Goal: Task Accomplishment & Management: Use online tool/utility

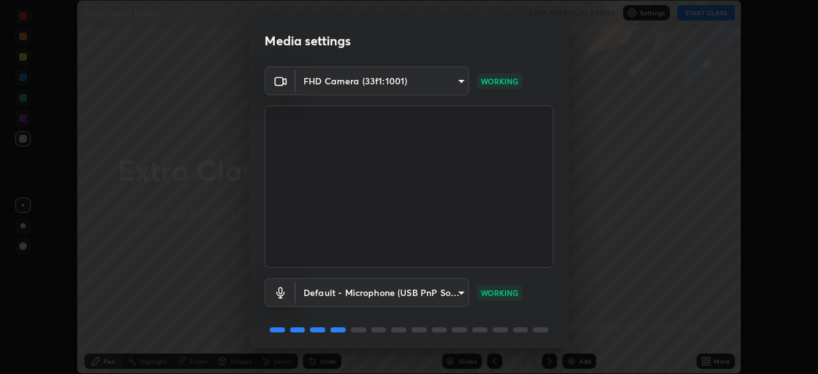
scroll to position [45, 0]
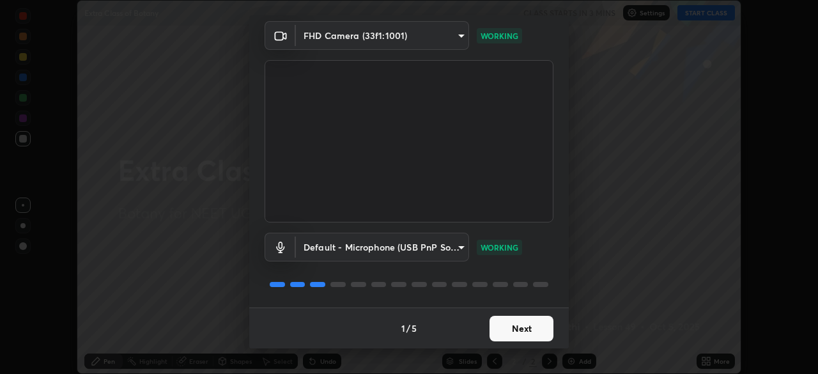
click at [515, 328] on button "Next" at bounding box center [522, 329] width 64 height 26
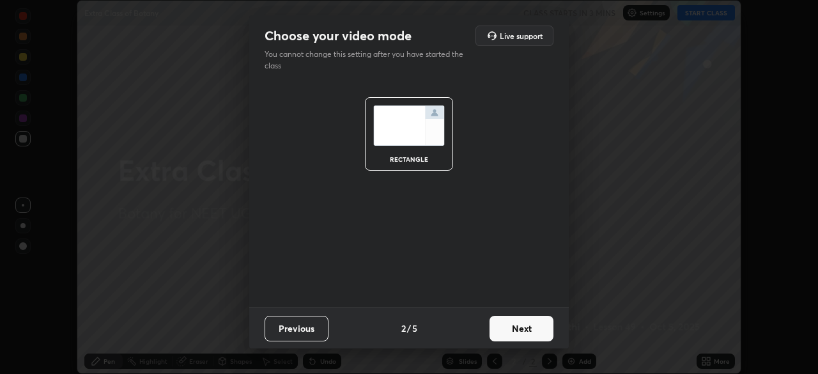
scroll to position [0, 0]
click at [515, 328] on button "Next" at bounding box center [522, 329] width 64 height 26
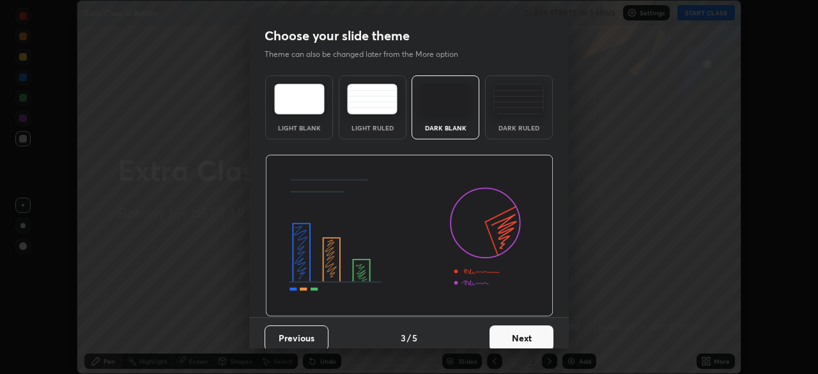
click at [521, 334] on button "Next" at bounding box center [522, 338] width 64 height 26
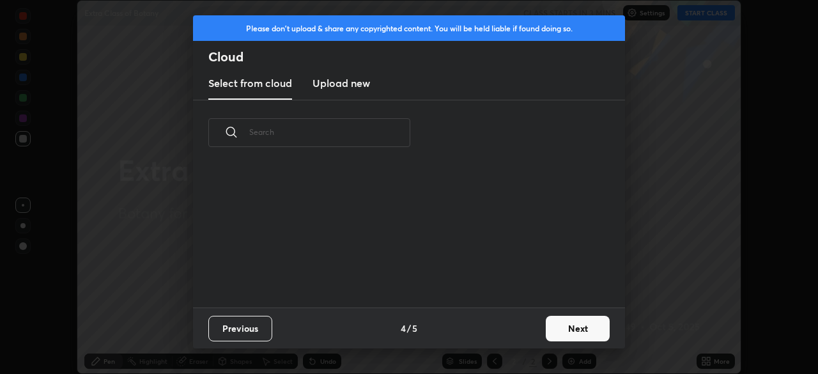
click at [550, 334] on button "Next" at bounding box center [578, 329] width 64 height 26
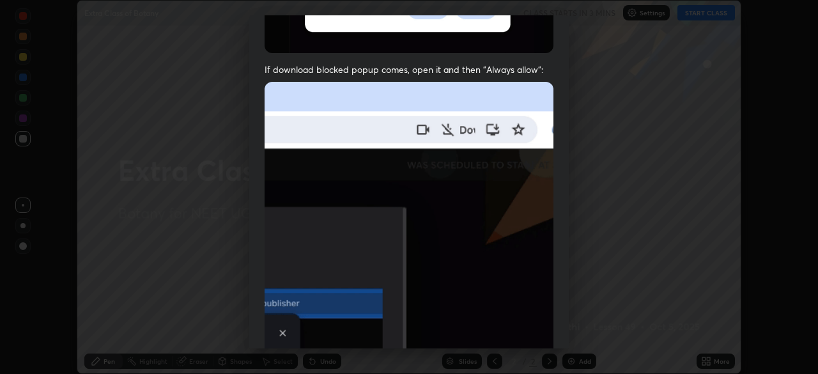
scroll to position [306, 0]
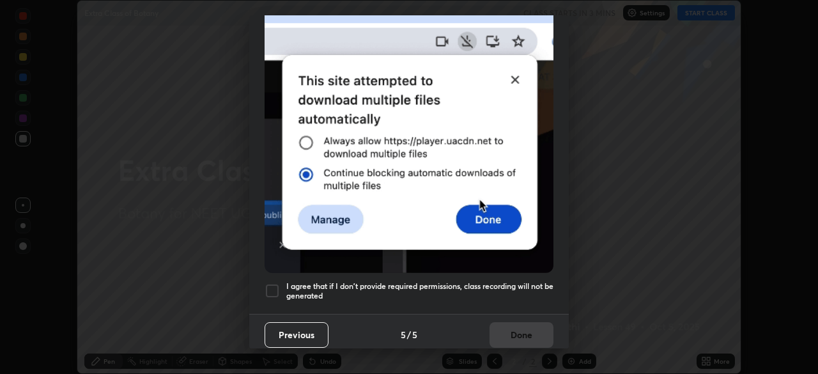
click at [272, 283] on div at bounding box center [272, 290] width 15 height 15
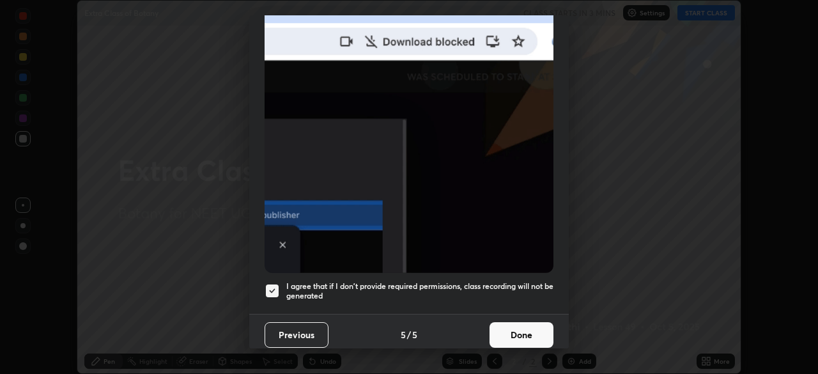
click at [509, 327] on button "Done" at bounding box center [522, 335] width 64 height 26
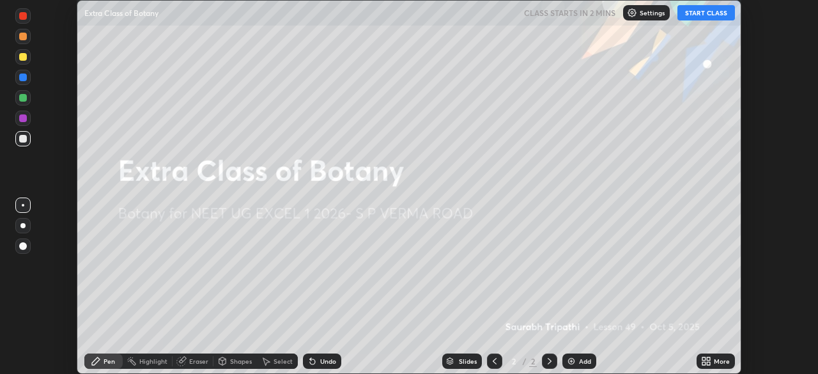
click at [707, 359] on icon at bounding box center [708, 358] width 3 height 3
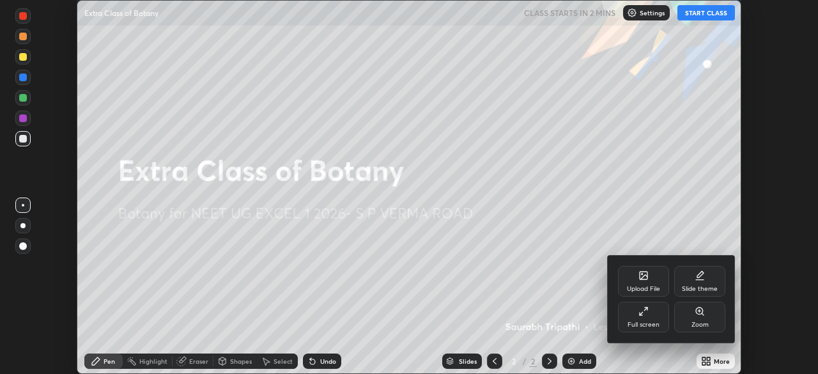
click at [648, 286] on div "Upload File" at bounding box center [643, 289] width 33 height 6
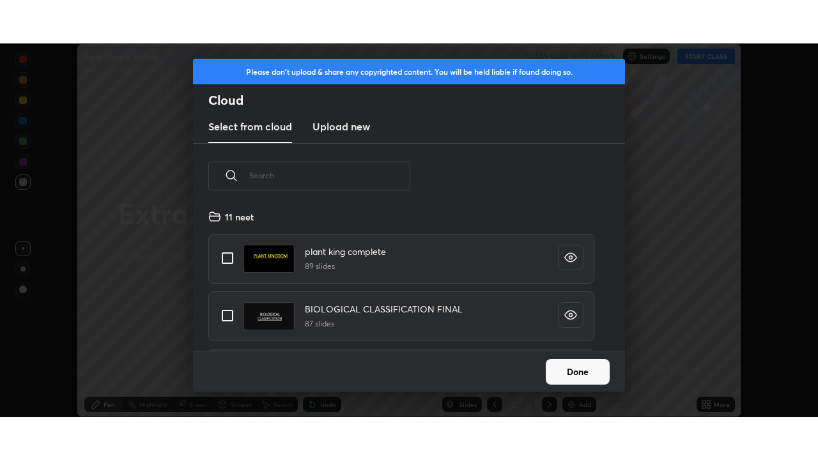
scroll to position [142, 410]
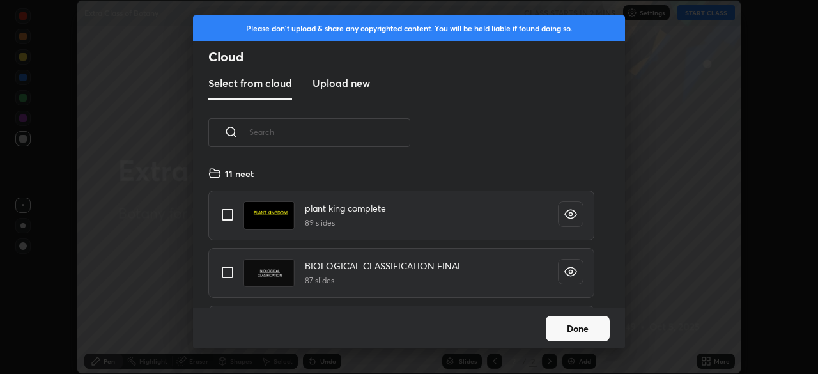
click at [333, 86] on h3 "Upload new" at bounding box center [342, 82] width 58 height 15
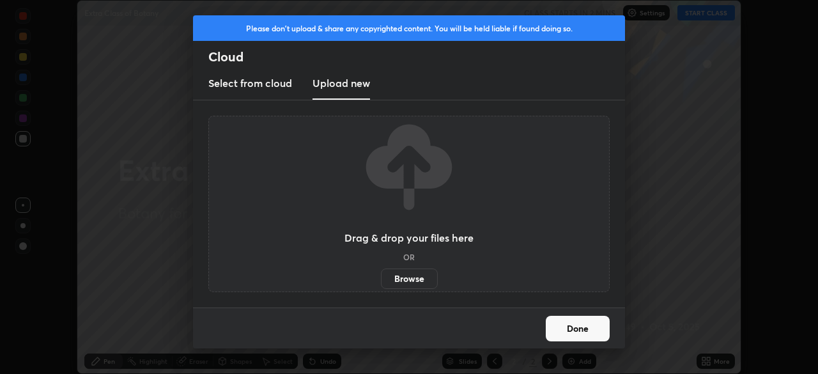
click at [414, 279] on label "Browse" at bounding box center [409, 278] width 57 height 20
click at [381, 279] on input "Browse" at bounding box center [381, 278] width 0 height 20
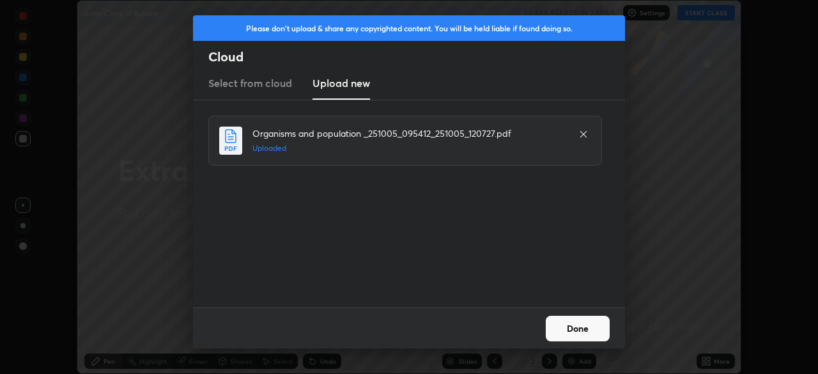
click at [573, 325] on button "Done" at bounding box center [578, 329] width 64 height 26
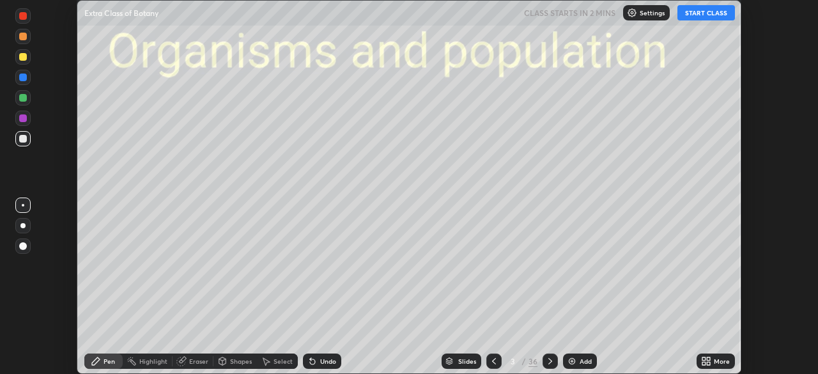
click at [707, 362] on icon at bounding box center [708, 363] width 3 height 3
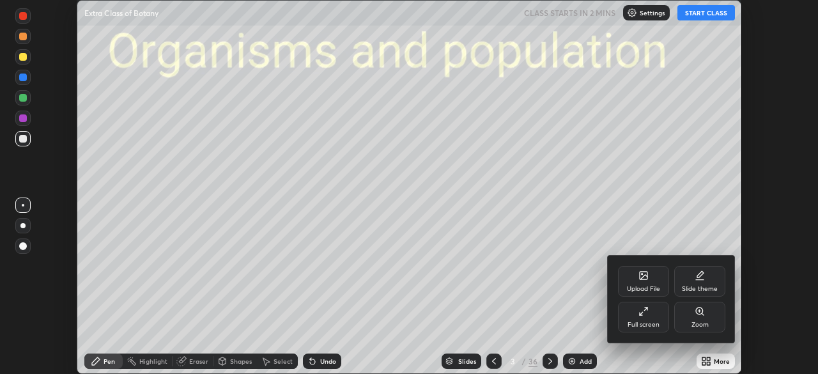
click at [653, 316] on div "Full screen" at bounding box center [643, 317] width 51 height 31
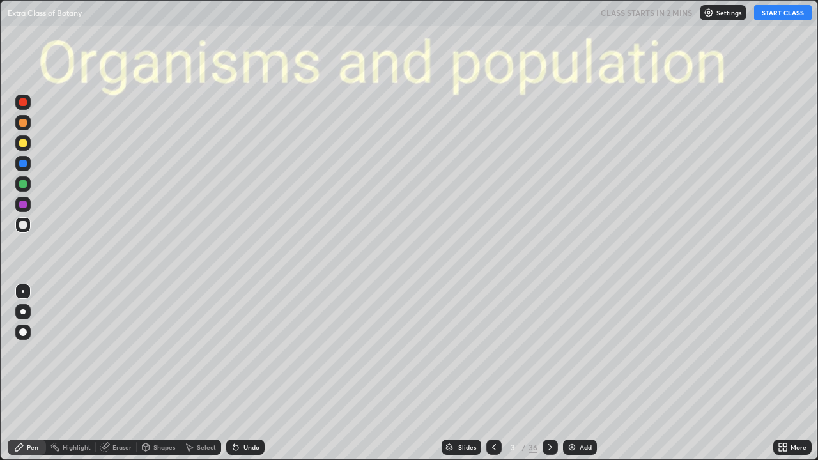
scroll to position [460, 818]
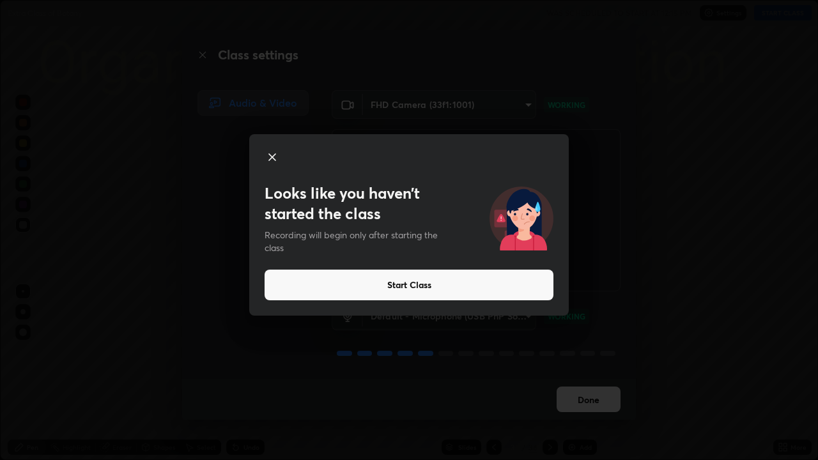
click at [346, 282] on button "Start Class" at bounding box center [409, 285] width 289 height 31
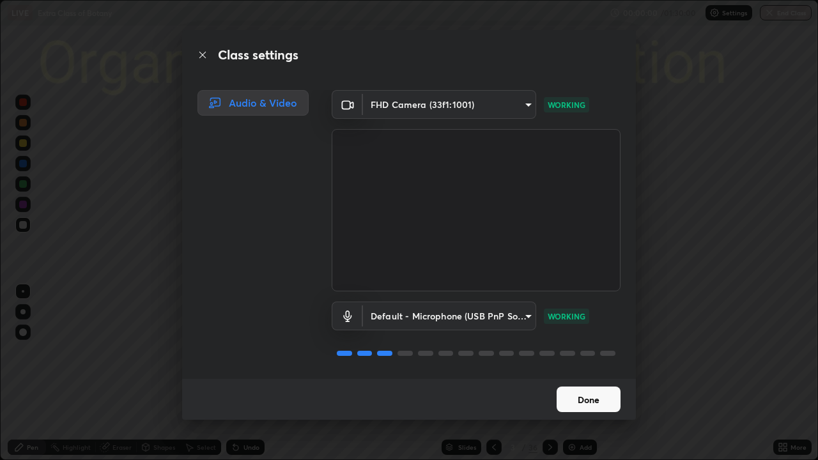
click at [585, 373] on button "Done" at bounding box center [589, 400] width 64 height 26
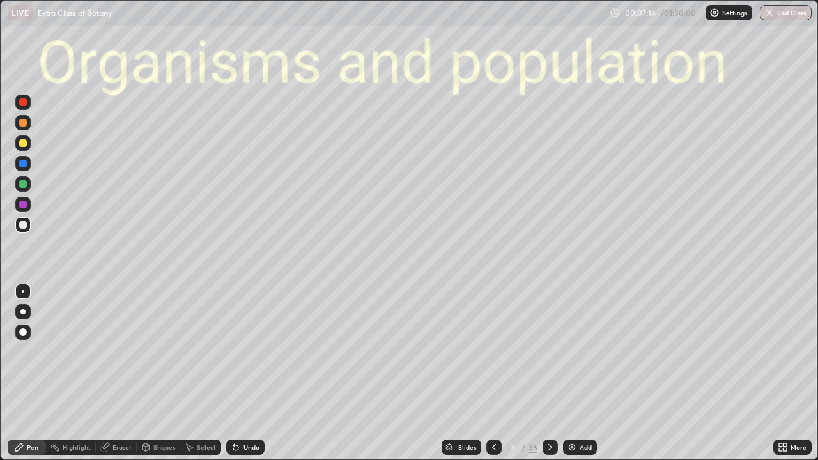
click at [447, 373] on icon at bounding box center [449, 445] width 6 height 3
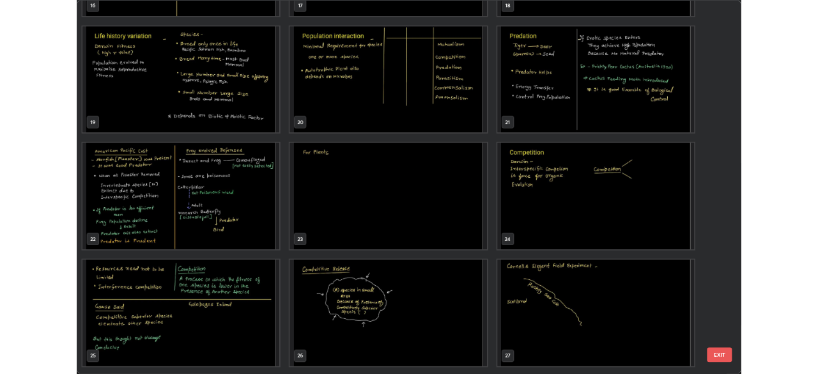
scroll to position [835, 0]
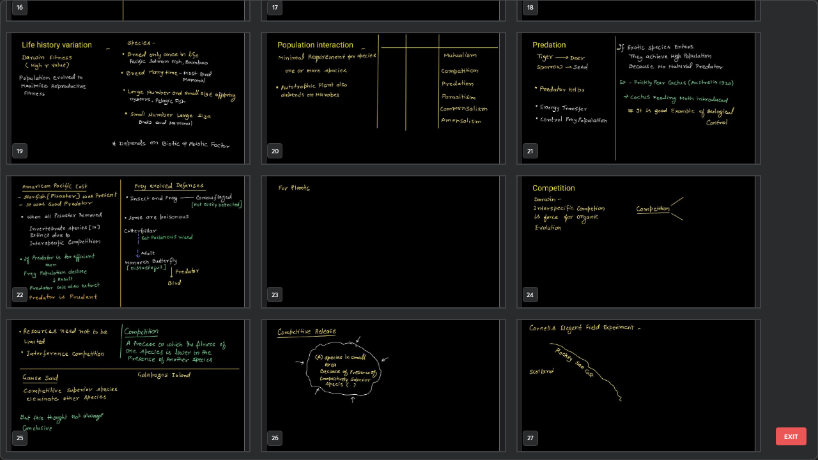
click at [297, 246] on img "grid" at bounding box center [383, 241] width 242 height 131
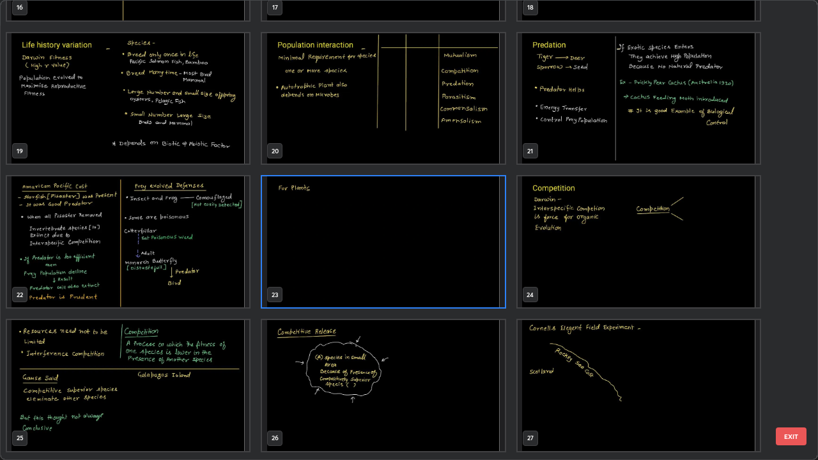
click at [297, 246] on img "grid" at bounding box center [383, 241] width 242 height 131
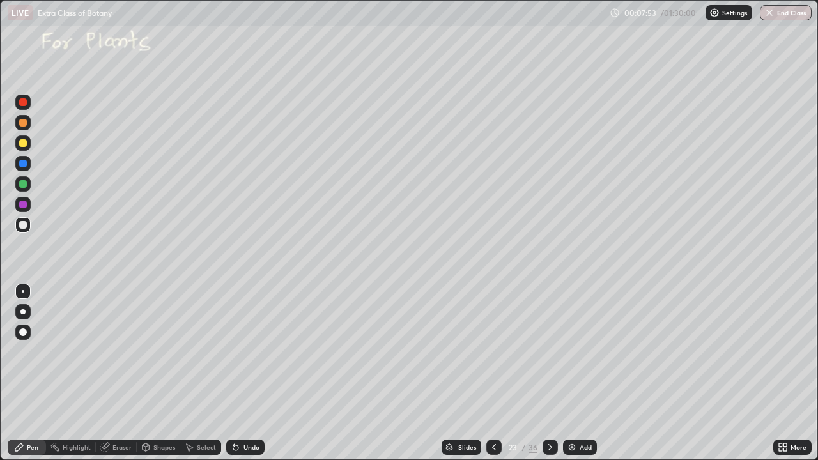
click at [550, 373] on icon at bounding box center [550, 447] width 4 height 6
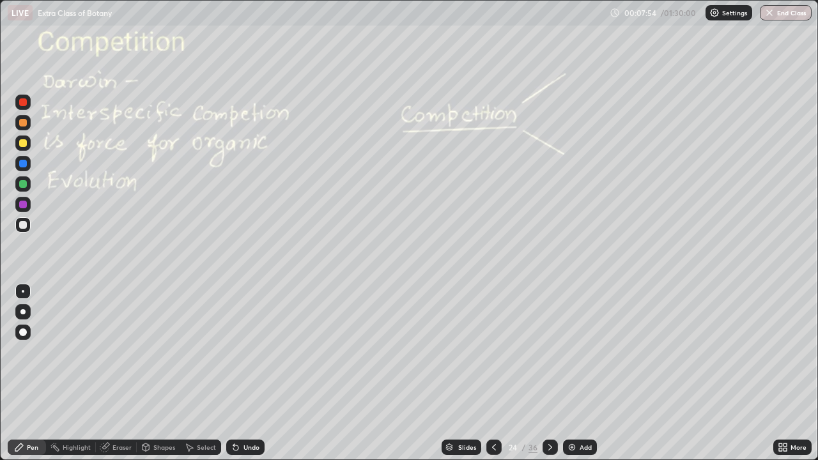
click at [493, 373] on icon at bounding box center [494, 447] width 10 height 10
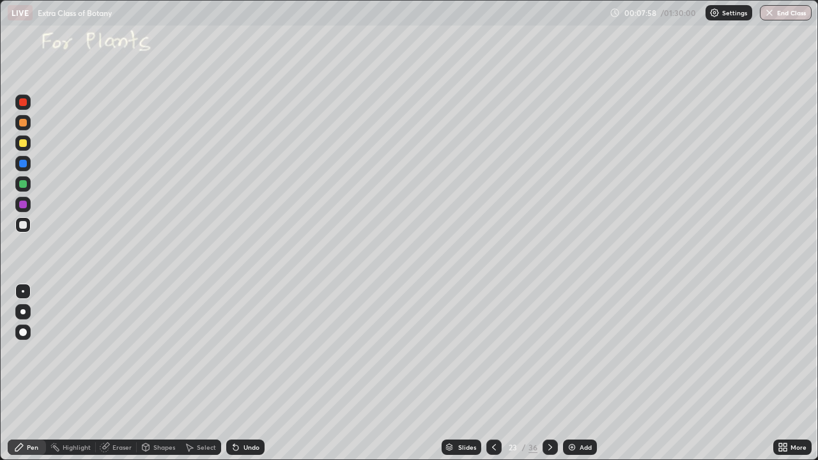
click at [581, 373] on div "Add" at bounding box center [586, 447] width 12 height 6
click at [548, 373] on icon at bounding box center [550, 447] width 10 height 10
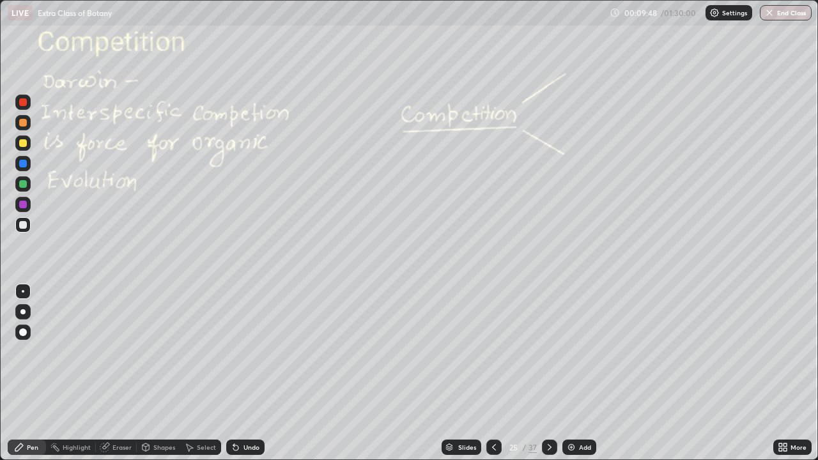
click at [22, 187] on div at bounding box center [23, 184] width 8 height 8
click at [24, 333] on div at bounding box center [23, 332] width 8 height 8
click at [22, 143] on div at bounding box center [23, 143] width 8 height 8
click at [254, 373] on div "Undo" at bounding box center [251, 447] width 16 height 6
click at [24, 312] on div at bounding box center [22, 311] width 5 height 5
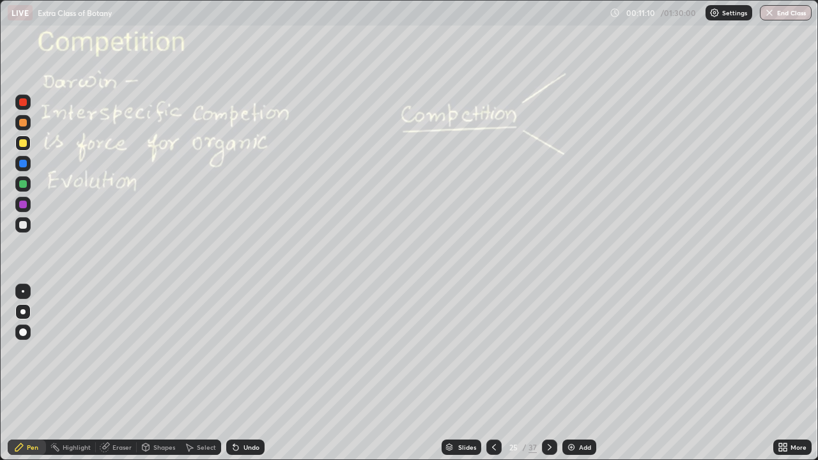
click at [24, 144] on div at bounding box center [23, 143] width 8 height 8
click at [22, 228] on div at bounding box center [23, 225] width 8 height 8
click at [785, 373] on icon at bounding box center [785, 445] width 3 height 3
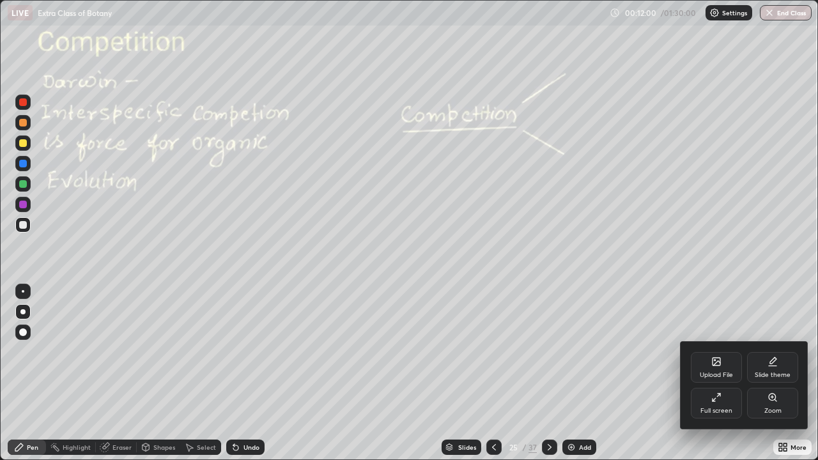
click at [705, 373] on div "Full screen" at bounding box center [716, 403] width 51 height 31
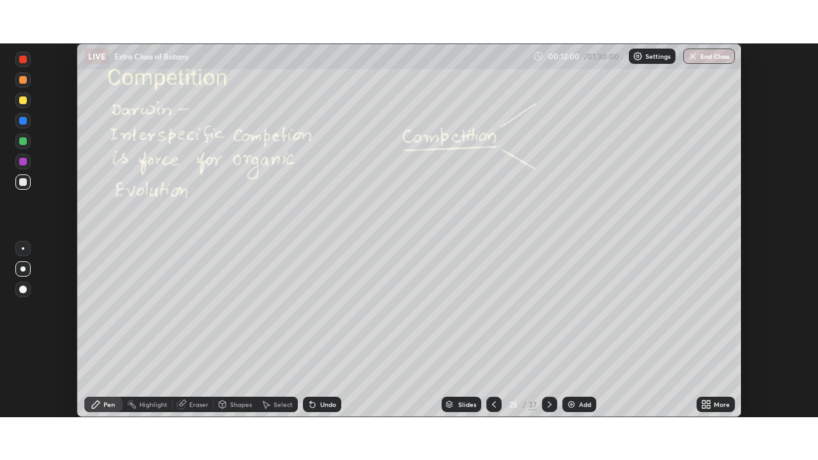
scroll to position [63536, 63092]
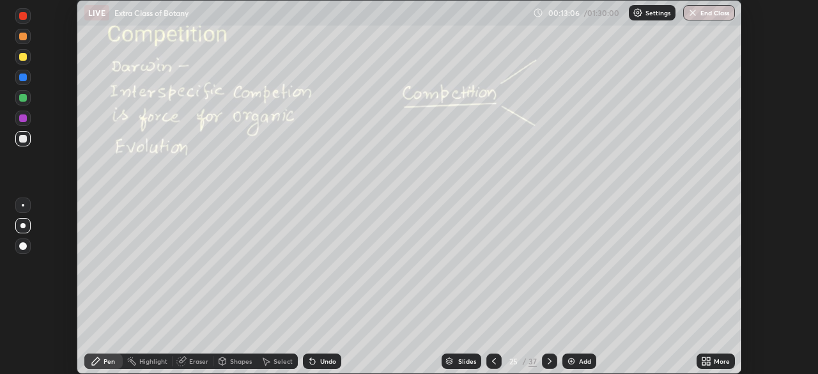
click at [705, 362] on icon at bounding box center [703, 363] width 3 height 3
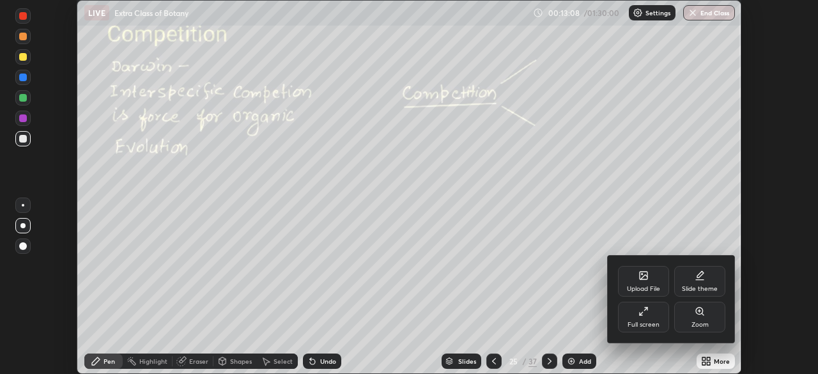
click at [633, 318] on div "Full screen" at bounding box center [643, 317] width 51 height 31
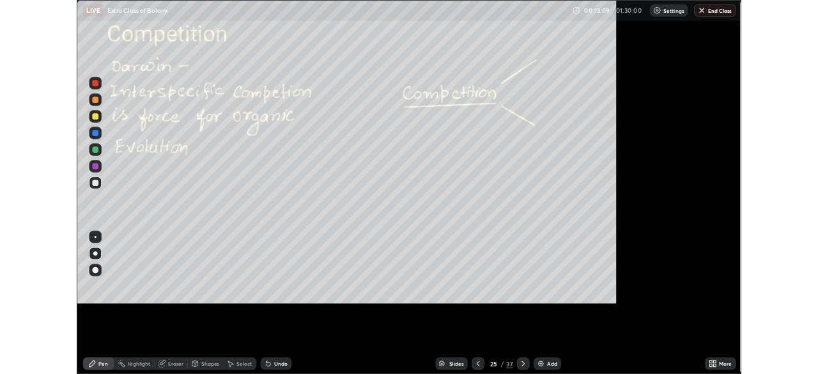
scroll to position [460, 818]
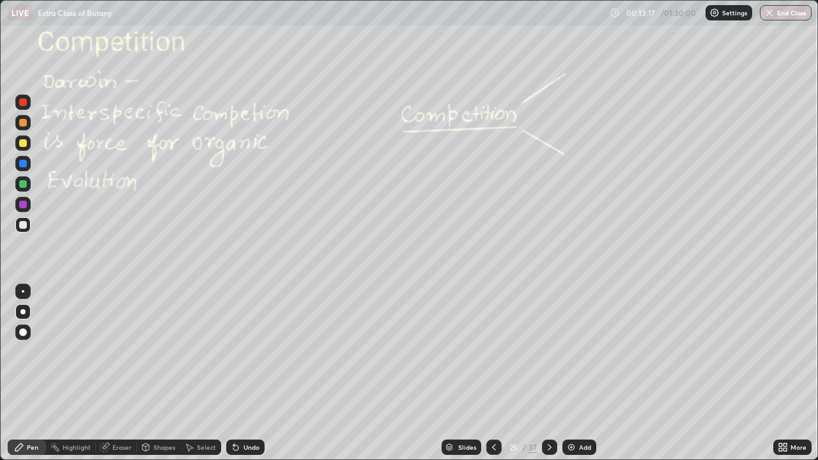
click at [22, 184] on div at bounding box center [23, 184] width 8 height 8
click at [20, 149] on div at bounding box center [22, 142] width 15 height 15
click at [124, 373] on div "Eraser" at bounding box center [121, 447] width 19 height 6
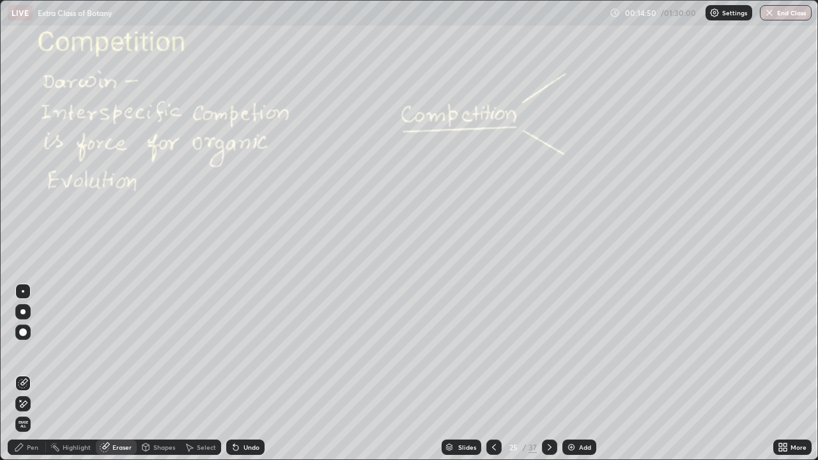
click at [152, 373] on div "Shapes" at bounding box center [158, 447] width 43 height 15
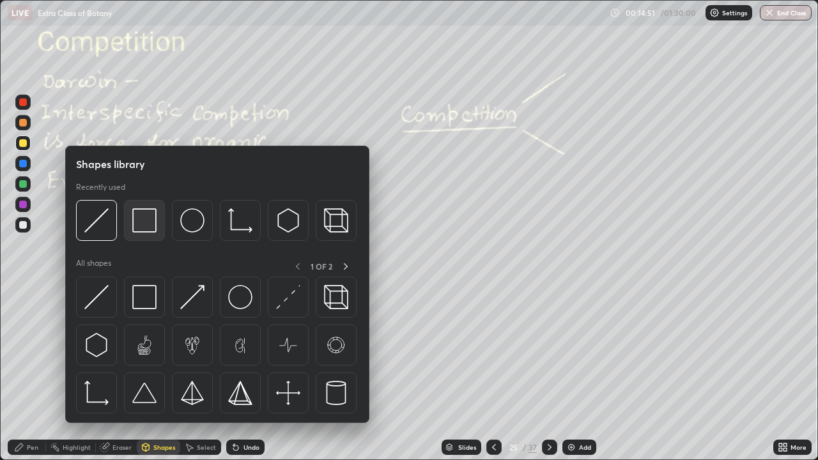
click at [144, 225] on img at bounding box center [144, 220] width 24 height 24
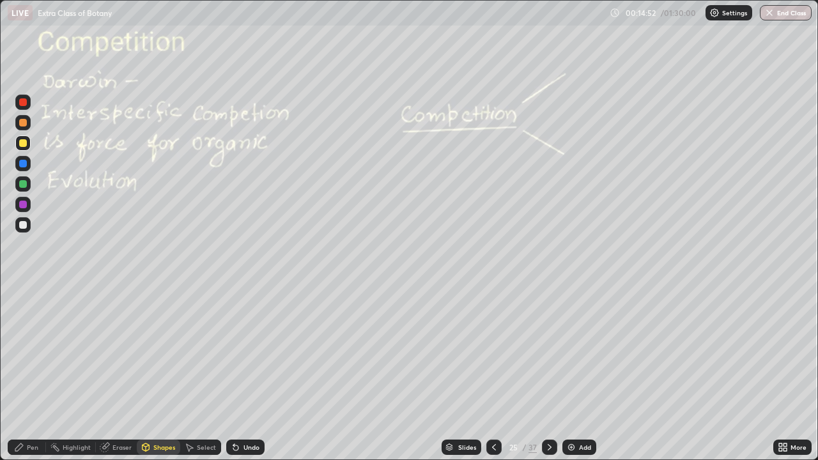
click at [25, 226] on div at bounding box center [23, 225] width 8 height 8
click at [44, 373] on div "Pen" at bounding box center [27, 447] width 38 height 15
click at [23, 312] on div at bounding box center [22, 311] width 5 height 5
click at [26, 226] on div at bounding box center [23, 225] width 8 height 8
click at [24, 142] on div at bounding box center [23, 143] width 8 height 8
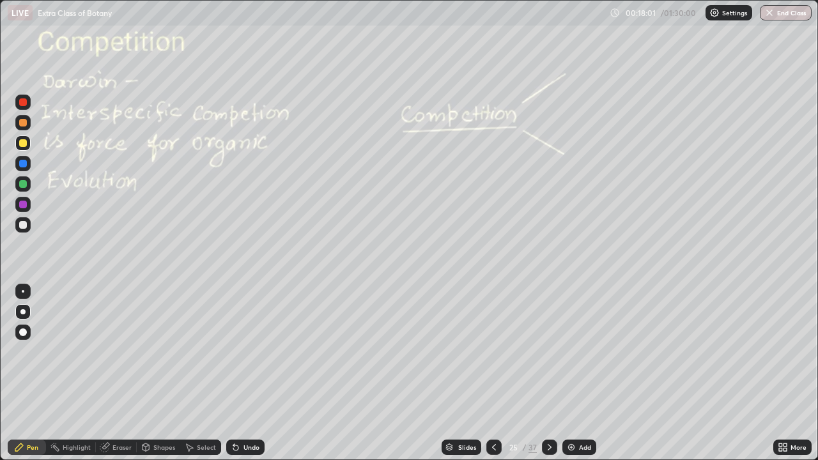
click at [112, 373] on div "Eraser" at bounding box center [121, 447] width 19 height 6
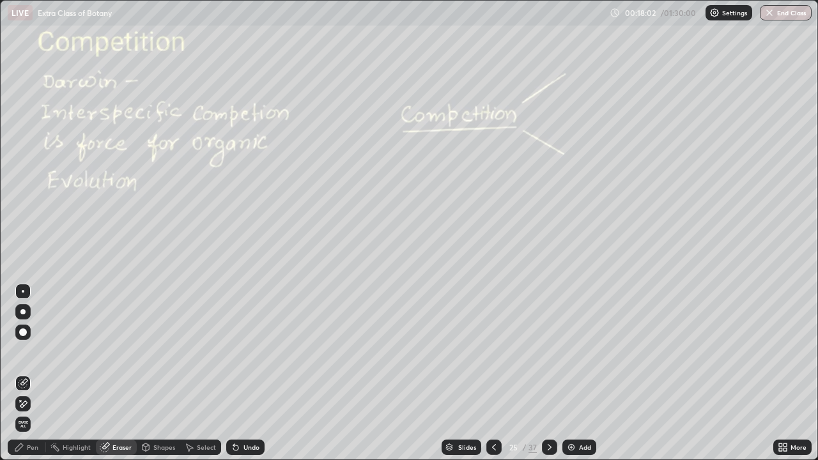
click at [24, 373] on icon at bounding box center [23, 383] width 10 height 10
click at [548, 373] on icon at bounding box center [550, 447] width 10 height 10
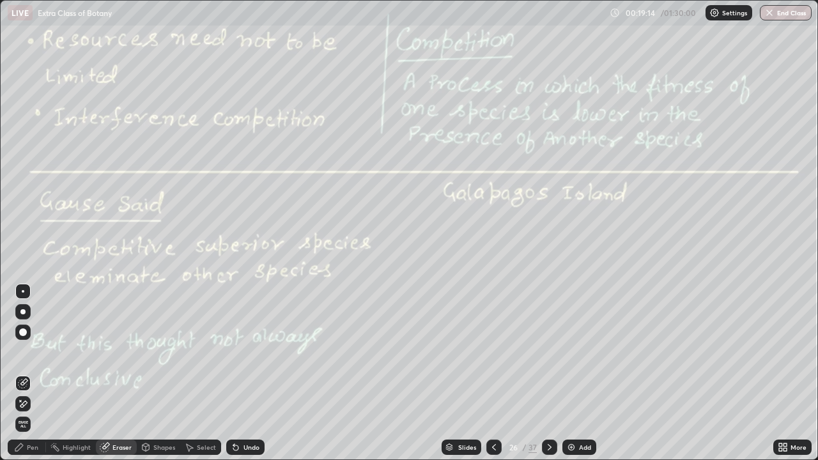
click at [27, 373] on div "Pen" at bounding box center [33, 447] width 12 height 6
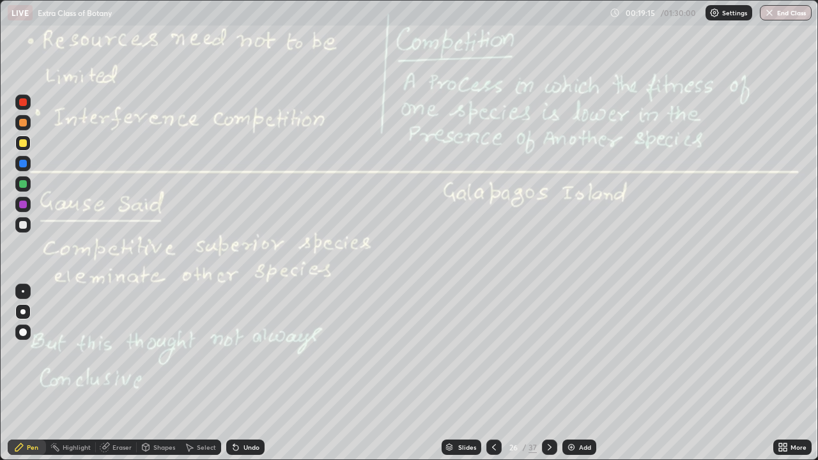
click at [23, 312] on div at bounding box center [22, 311] width 5 height 5
click at [24, 143] on div at bounding box center [23, 143] width 8 height 8
click at [24, 201] on div at bounding box center [23, 205] width 8 height 8
click at [21, 223] on div at bounding box center [23, 225] width 8 height 8
click at [251, 373] on div "Undo" at bounding box center [251, 447] width 16 height 6
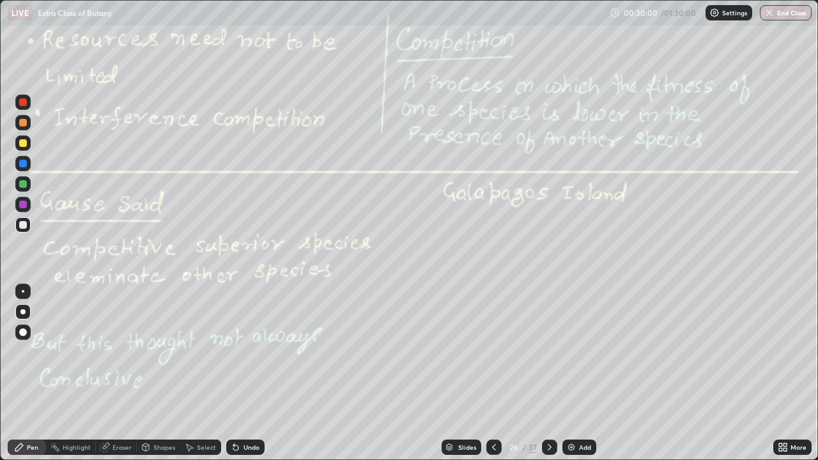
click at [493, 373] on icon at bounding box center [494, 447] width 10 height 10
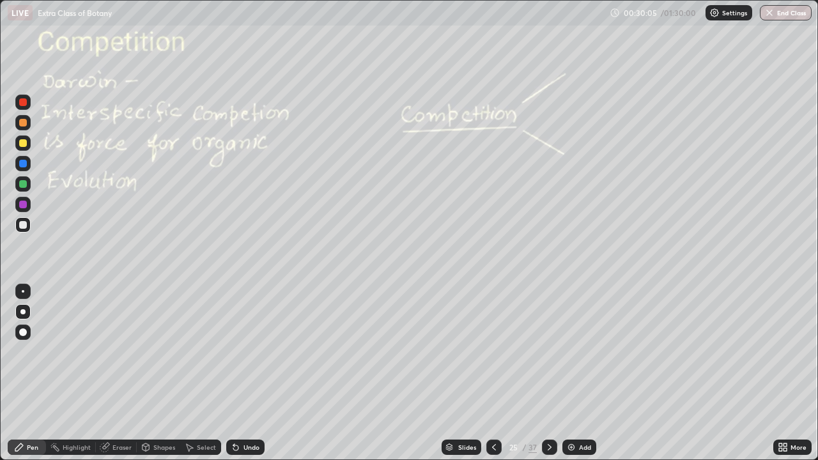
click at [548, 373] on icon at bounding box center [550, 447] width 4 height 6
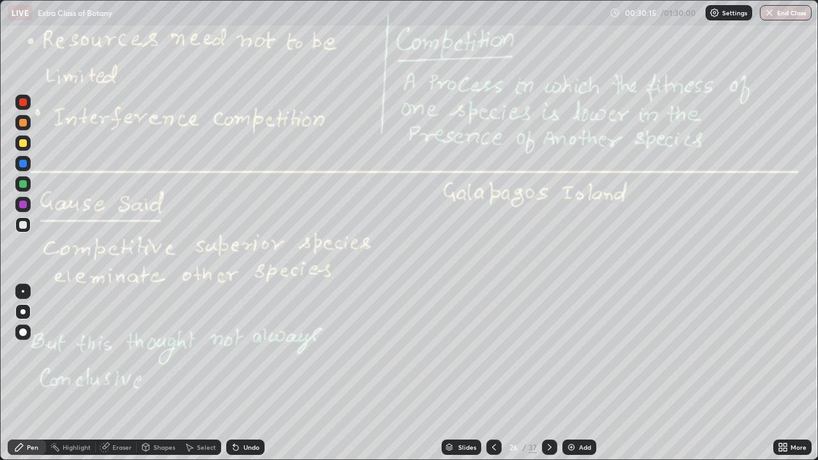
click at [487, 373] on div at bounding box center [493, 447] width 15 height 15
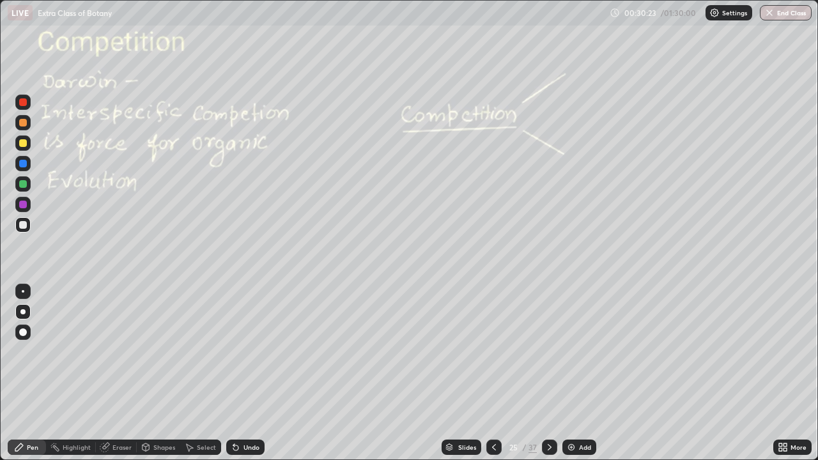
click at [547, 373] on icon at bounding box center [550, 447] width 10 height 10
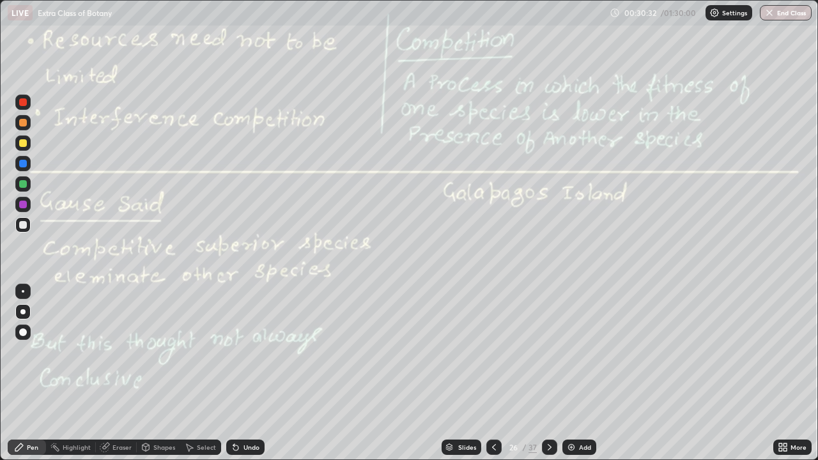
click at [548, 373] on icon at bounding box center [550, 447] width 10 height 10
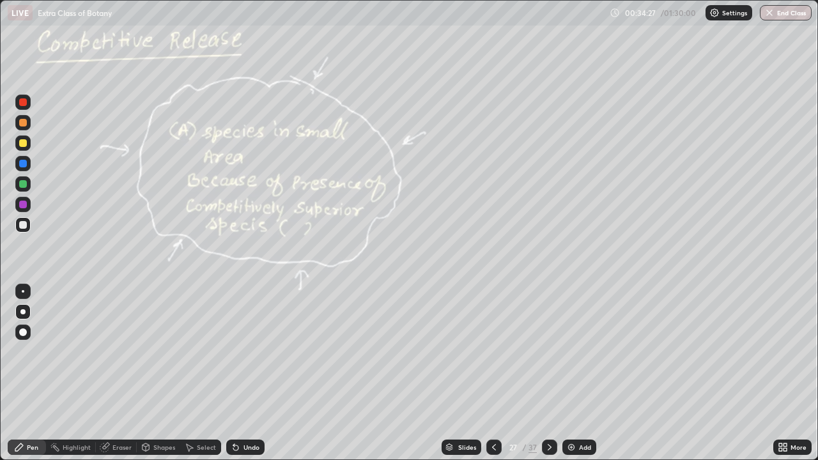
click at [579, 373] on div "Add" at bounding box center [585, 447] width 12 height 6
click at [26, 144] on div at bounding box center [23, 143] width 8 height 8
click at [241, 373] on div "Undo" at bounding box center [245, 447] width 38 height 15
click at [249, 373] on div "Undo" at bounding box center [251, 447] width 16 height 6
click at [247, 373] on div "Undo" at bounding box center [245, 447] width 38 height 15
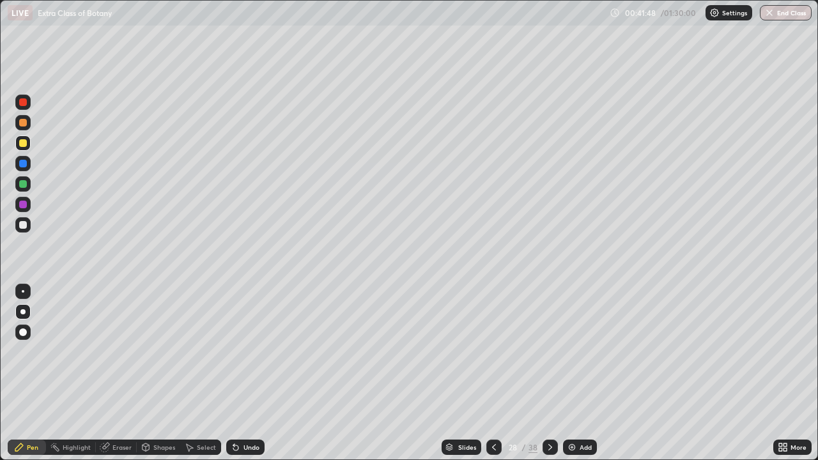
click at [780, 373] on icon at bounding box center [780, 445] width 3 height 3
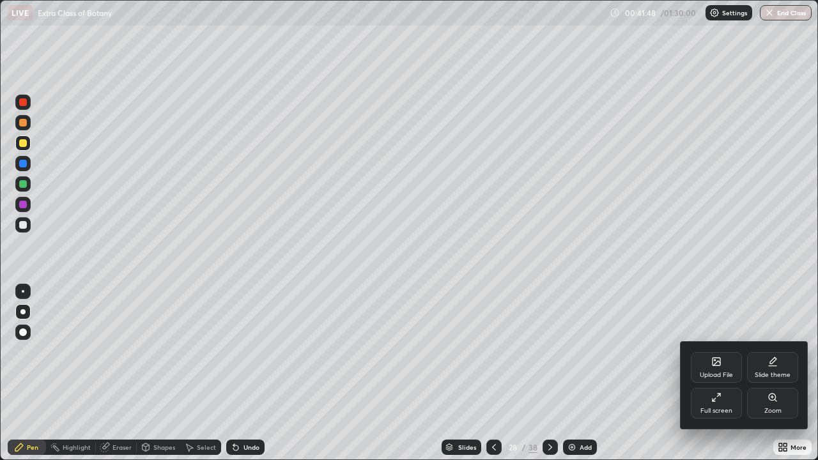
click at [707, 373] on div "Full screen" at bounding box center [716, 411] width 32 height 6
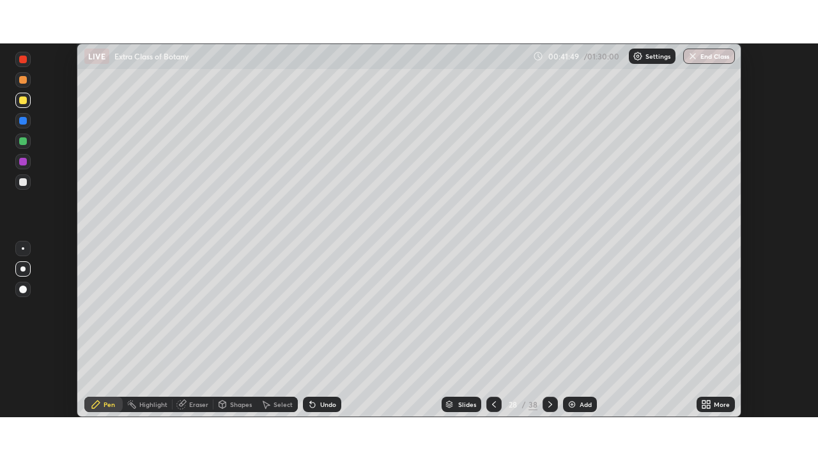
scroll to position [63536, 63092]
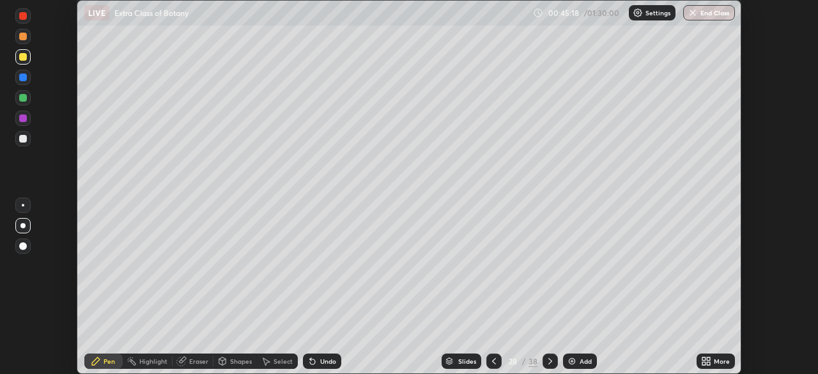
click at [702, 363] on icon at bounding box center [703, 363] width 3 height 3
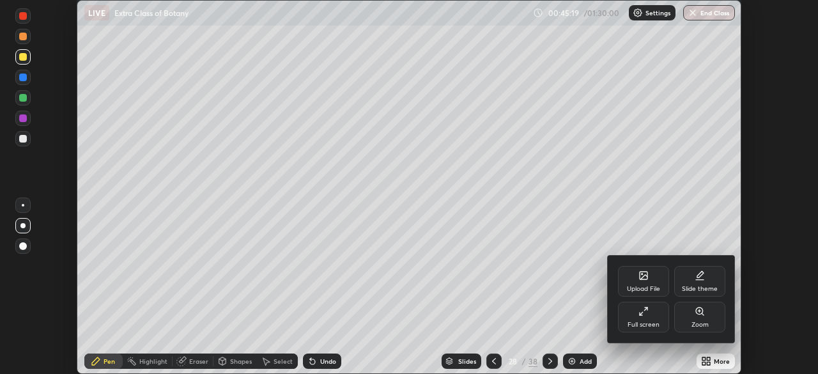
click at [630, 318] on div "Full screen" at bounding box center [643, 317] width 51 height 31
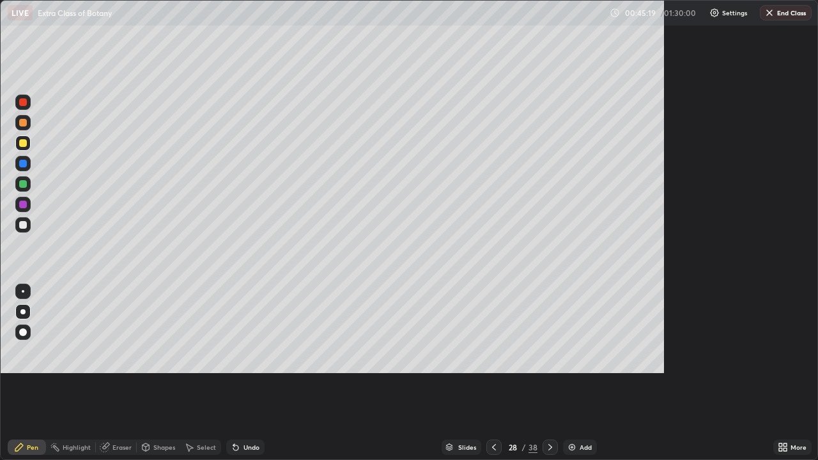
scroll to position [460, 818]
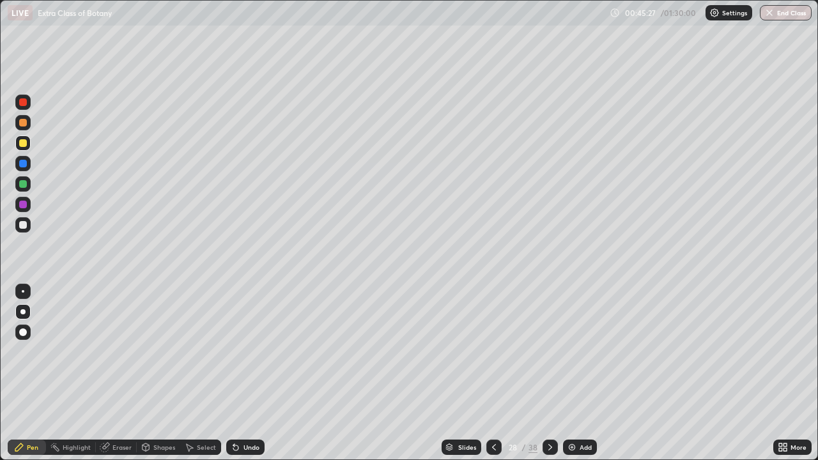
click at [491, 373] on icon at bounding box center [494, 447] width 10 height 10
click at [549, 373] on icon at bounding box center [550, 447] width 10 height 10
click at [546, 373] on icon at bounding box center [550, 447] width 10 height 10
click at [22, 146] on div at bounding box center [23, 143] width 8 height 8
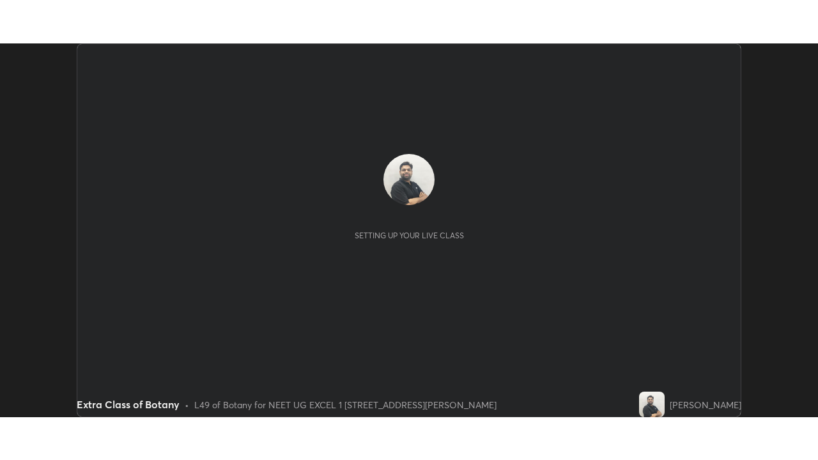
scroll to position [374, 818]
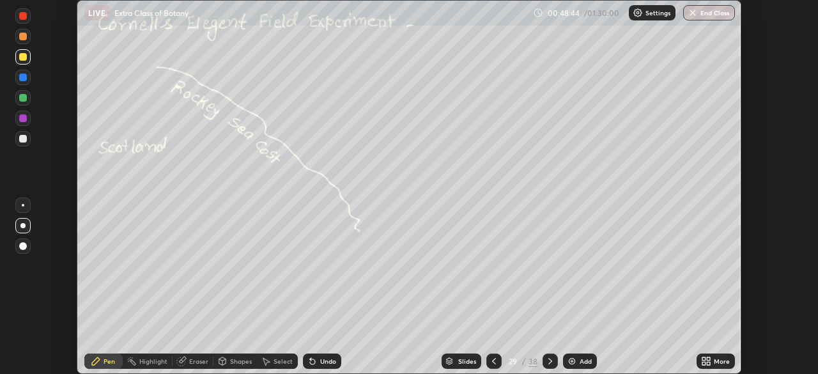
click at [707, 362] on icon at bounding box center [708, 363] width 3 height 3
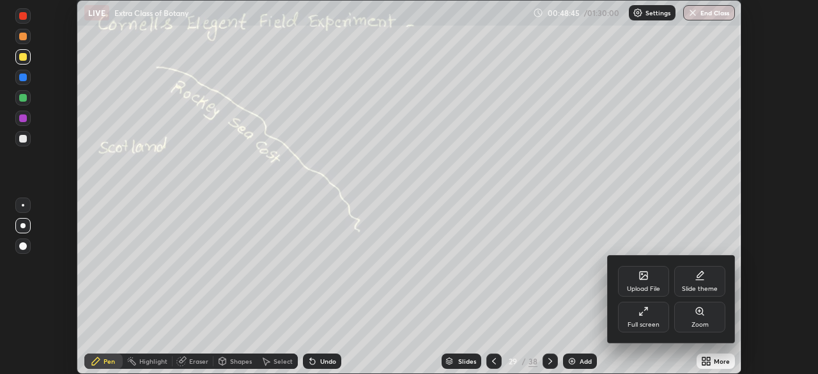
click at [637, 316] on div "Full screen" at bounding box center [643, 317] width 51 height 31
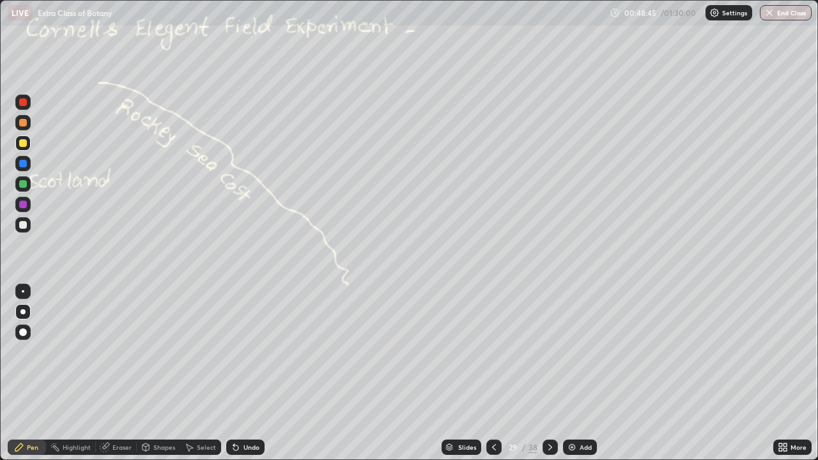
scroll to position [460, 818]
click at [116, 373] on div "Eraser" at bounding box center [121, 447] width 19 height 6
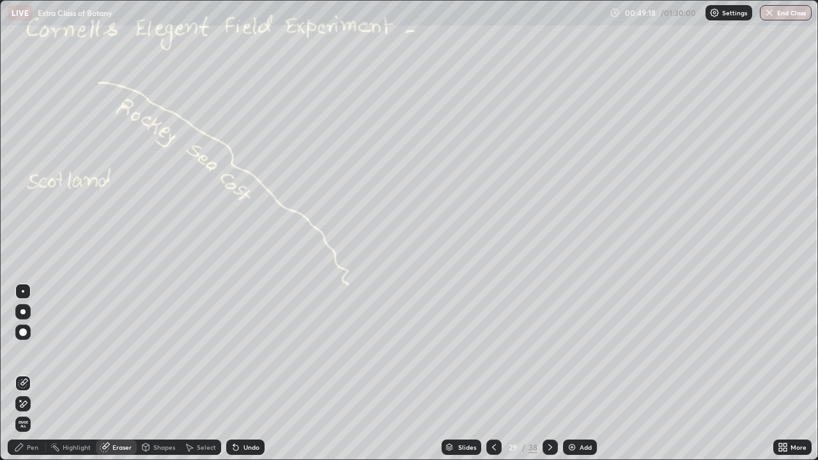
click at [37, 373] on div "Pen" at bounding box center [33, 447] width 12 height 6
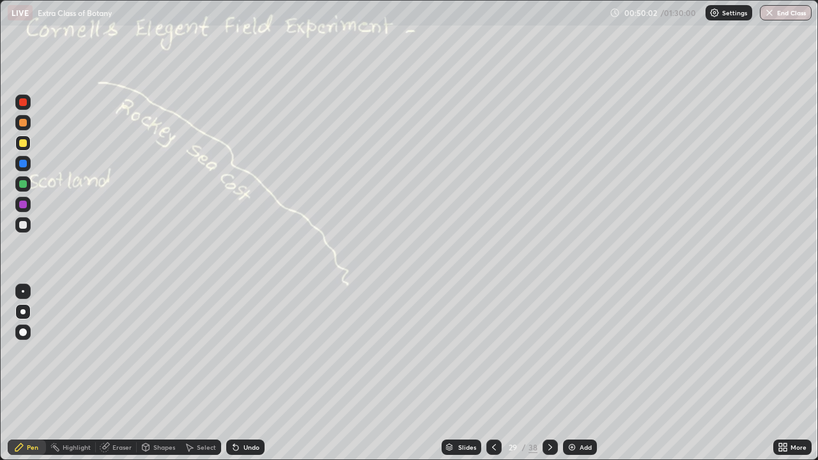
click at [23, 226] on div at bounding box center [23, 225] width 8 height 8
click at [23, 183] on div at bounding box center [23, 184] width 8 height 8
click at [22, 209] on div at bounding box center [22, 204] width 15 height 15
click at [24, 225] on div at bounding box center [23, 225] width 8 height 8
click at [27, 143] on div at bounding box center [22, 142] width 15 height 15
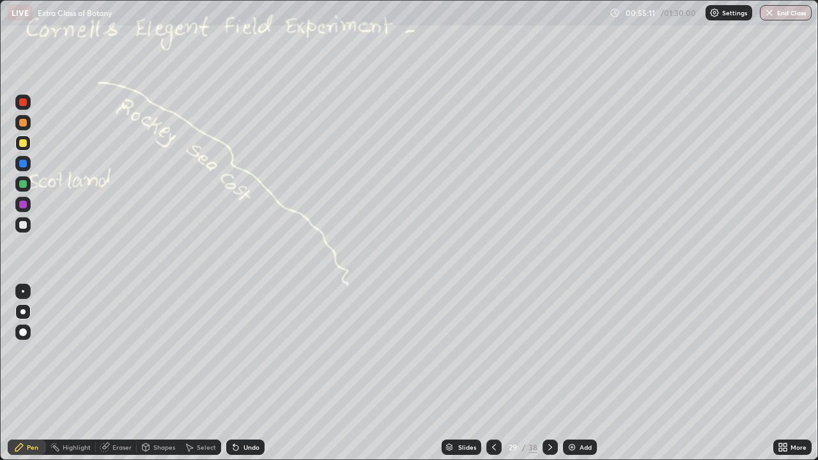
click at [24, 312] on div at bounding box center [22, 311] width 5 height 5
click at [22, 226] on div at bounding box center [23, 225] width 8 height 8
click at [247, 373] on div "Undo" at bounding box center [251, 447] width 16 height 6
click at [243, 373] on div "Undo" at bounding box center [251, 447] width 16 height 6
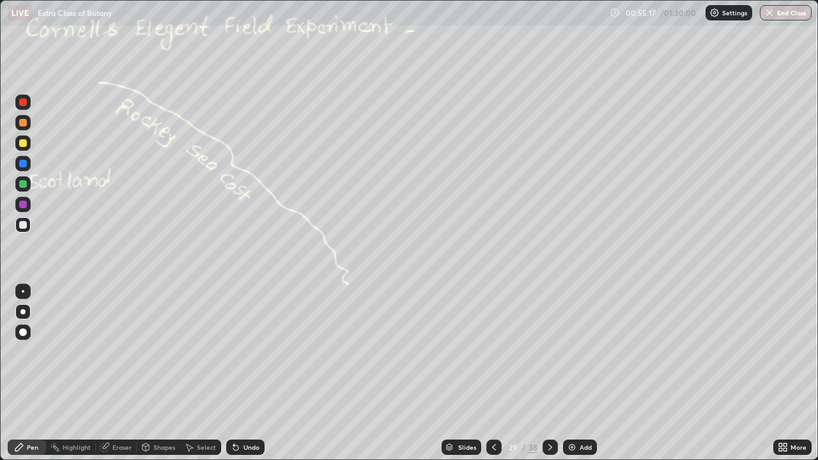
click at [246, 373] on div "Undo" at bounding box center [251, 447] width 16 height 6
click at [580, 373] on div "Add" at bounding box center [586, 447] width 12 height 6
click at [117, 373] on div "Eraser" at bounding box center [121, 447] width 19 height 6
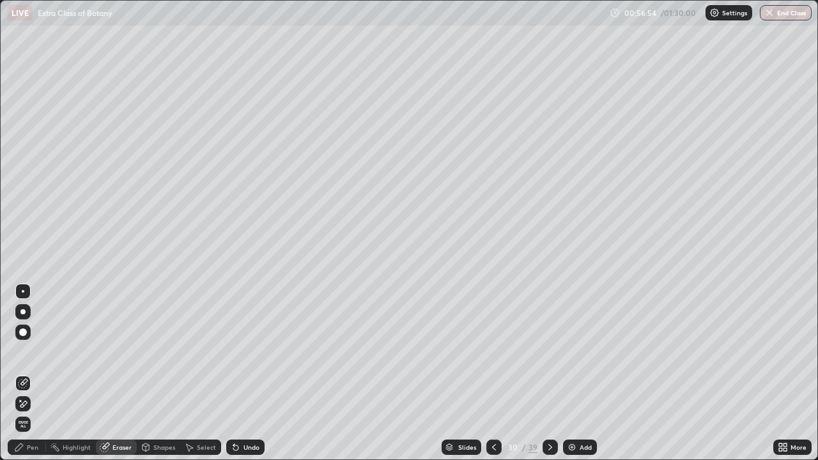
click at [24, 373] on icon at bounding box center [23, 383] width 10 height 10
click at [36, 373] on div "Pen" at bounding box center [33, 447] width 12 height 6
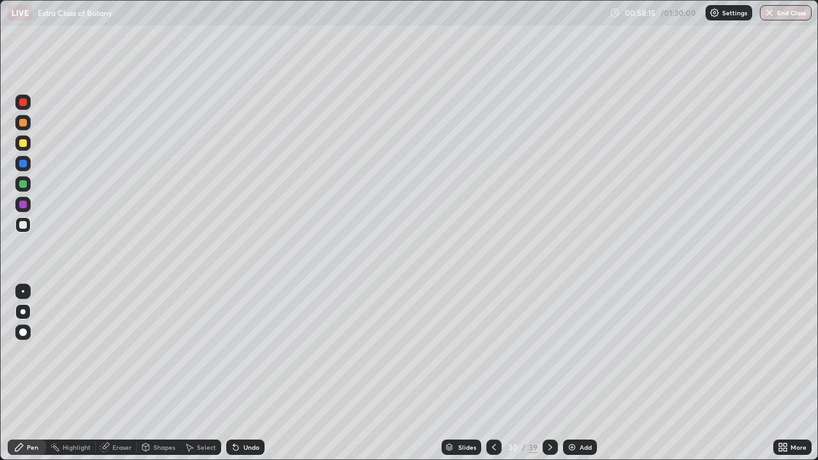
click at [548, 373] on icon at bounding box center [550, 447] width 10 height 10
click at [24, 223] on div at bounding box center [23, 225] width 8 height 8
click at [28, 187] on div at bounding box center [22, 183] width 15 height 15
click at [240, 373] on div "Undo" at bounding box center [245, 447] width 38 height 15
click at [27, 227] on div at bounding box center [22, 224] width 15 height 15
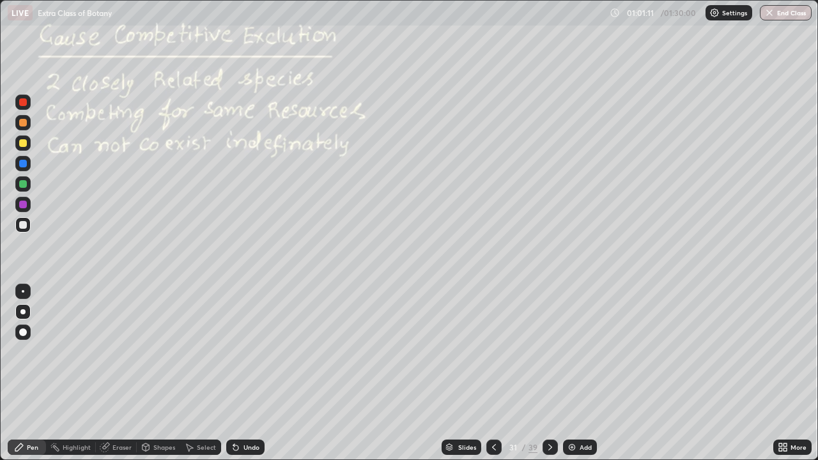
click at [25, 186] on div at bounding box center [23, 184] width 8 height 8
click at [490, 373] on icon at bounding box center [494, 447] width 10 height 10
click at [491, 373] on icon at bounding box center [494, 447] width 10 height 10
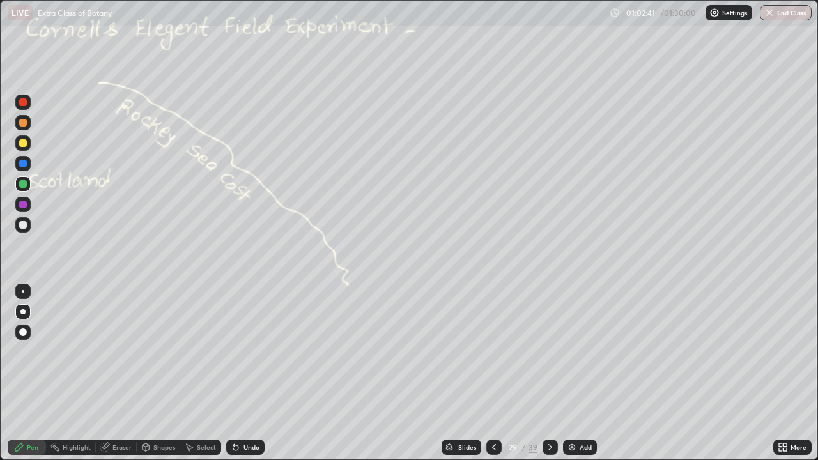
click at [548, 373] on icon at bounding box center [550, 447] width 10 height 10
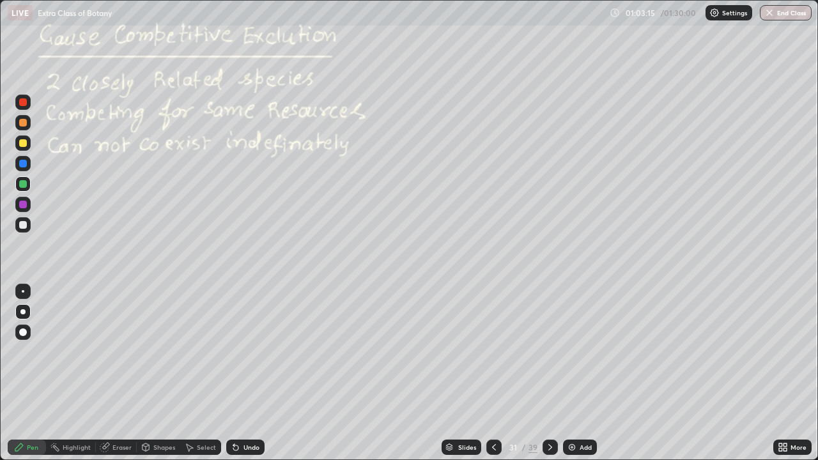
click at [496, 373] on icon at bounding box center [494, 447] width 10 height 10
click at [543, 373] on div at bounding box center [550, 447] width 15 height 15
click at [548, 373] on icon at bounding box center [550, 447] width 10 height 10
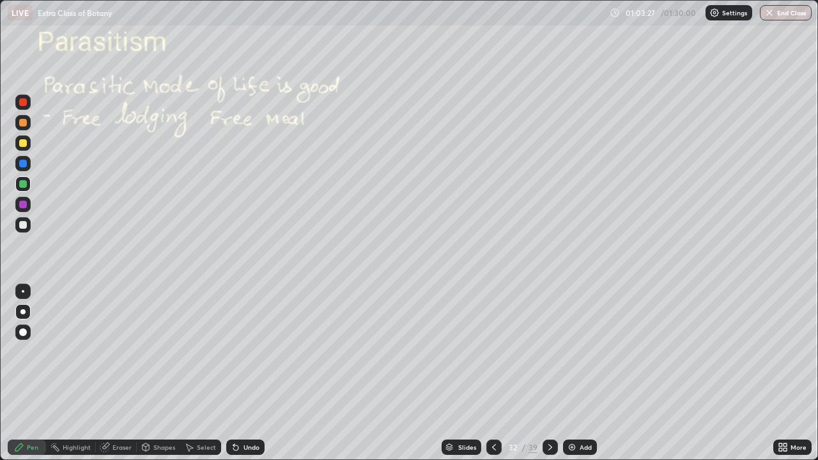
click at [493, 373] on icon at bounding box center [494, 447] width 10 height 10
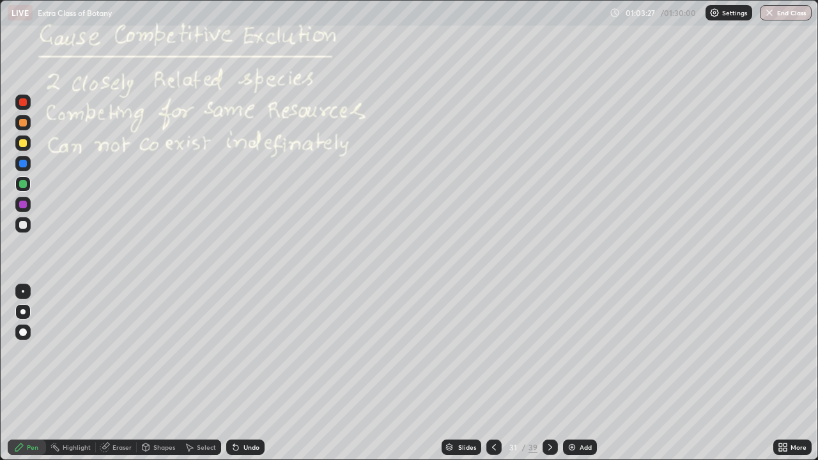
click at [493, 373] on icon at bounding box center [494, 447] width 10 height 10
click at [489, 373] on div at bounding box center [493, 447] width 15 height 15
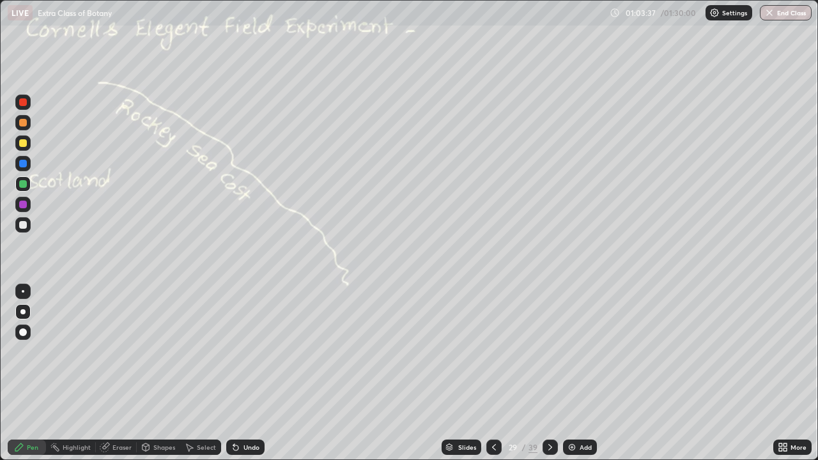
click at [548, 373] on icon at bounding box center [550, 447] width 10 height 10
click at [550, 373] on icon at bounding box center [550, 447] width 10 height 10
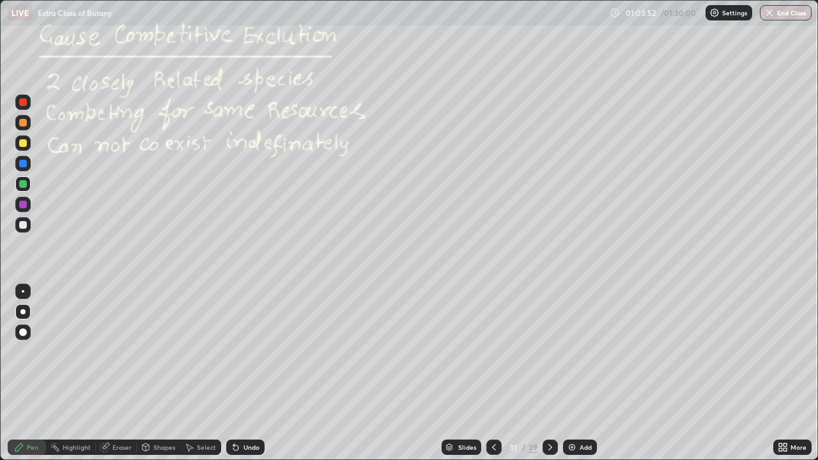
click at [154, 373] on div "Shapes" at bounding box center [164, 447] width 22 height 6
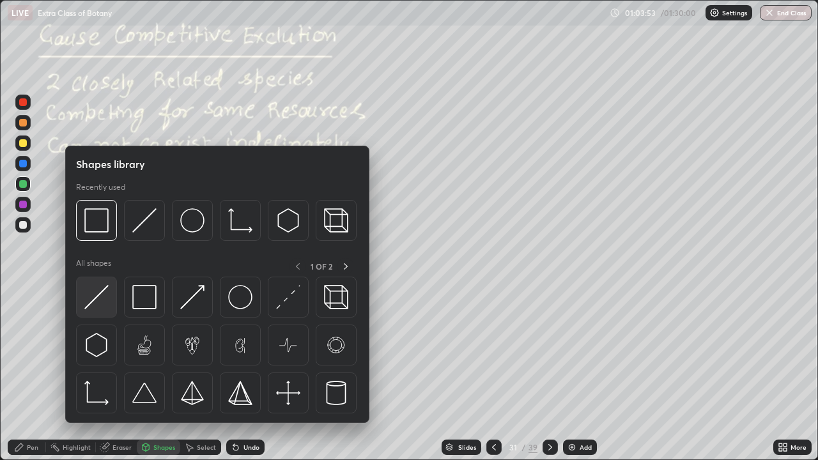
click at [95, 307] on img at bounding box center [96, 297] width 24 height 24
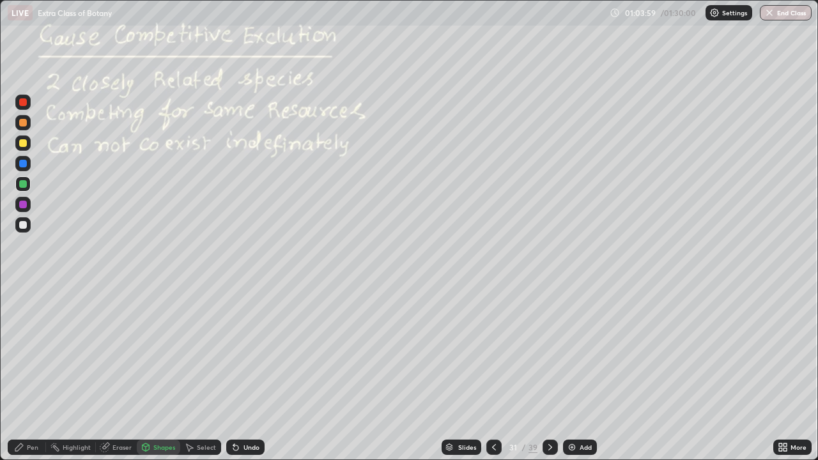
click at [31, 373] on div "Pen" at bounding box center [33, 447] width 12 height 6
click at [23, 312] on div at bounding box center [22, 311] width 5 height 5
click at [24, 224] on div at bounding box center [23, 225] width 8 height 8
click at [164, 373] on div "Shapes" at bounding box center [164, 447] width 22 height 6
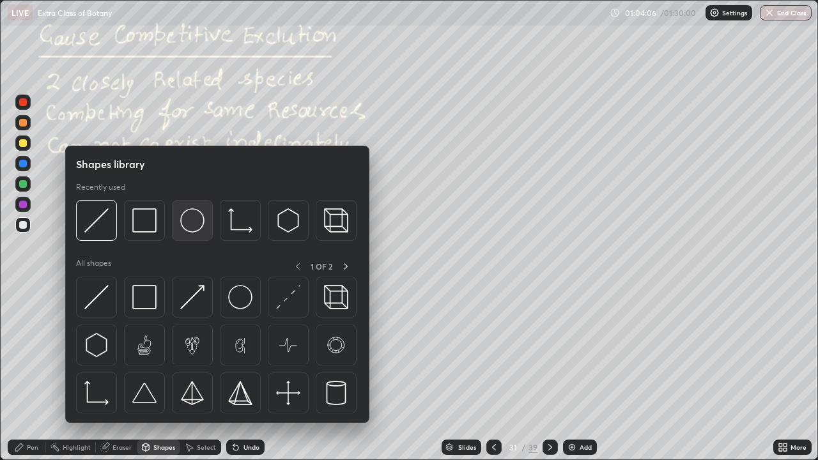
click at [192, 230] on img at bounding box center [192, 220] width 24 height 24
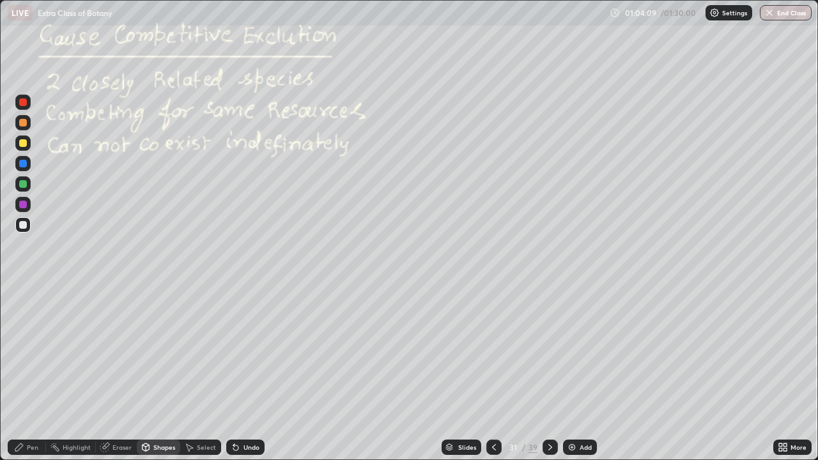
click at [36, 373] on div "Pen" at bounding box center [33, 447] width 12 height 6
click at [23, 224] on div at bounding box center [23, 225] width 8 height 8
click at [25, 145] on div at bounding box center [23, 143] width 8 height 8
click at [22, 228] on div at bounding box center [23, 225] width 8 height 8
click at [22, 184] on div at bounding box center [23, 184] width 8 height 8
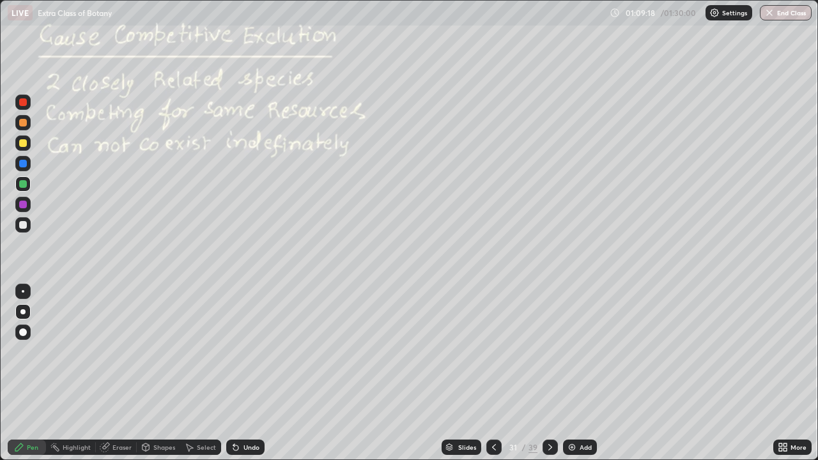
click at [26, 221] on div at bounding box center [22, 224] width 15 height 15
click at [548, 373] on icon at bounding box center [550, 447] width 10 height 10
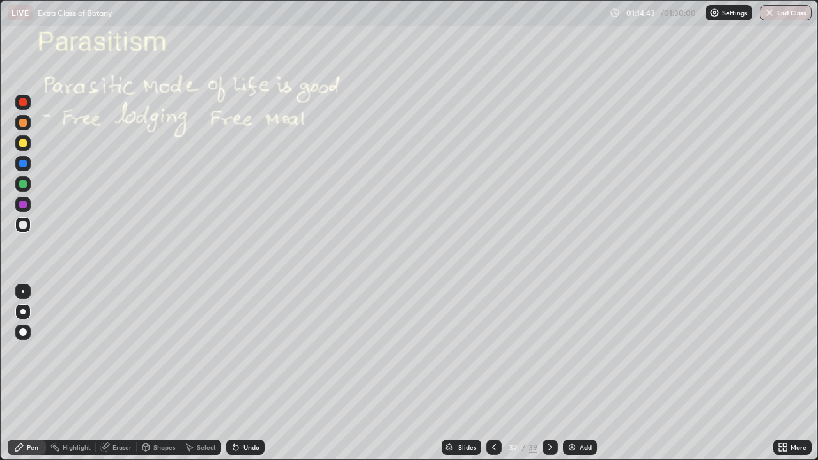
click at [24, 224] on div at bounding box center [23, 225] width 8 height 8
click at [26, 226] on div at bounding box center [23, 225] width 8 height 8
click at [28, 144] on div at bounding box center [22, 142] width 15 height 15
click at [21, 223] on div at bounding box center [23, 225] width 8 height 8
click at [782, 18] on button "End Class" at bounding box center [786, 12] width 52 height 15
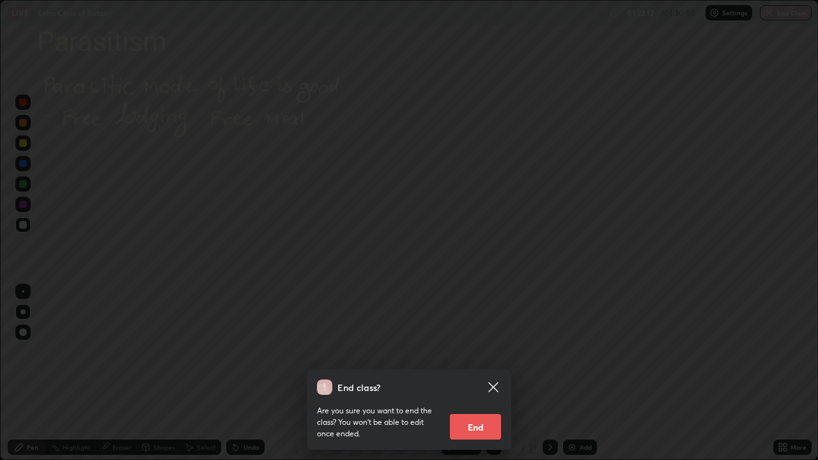
click at [488, 373] on button "End" at bounding box center [475, 427] width 51 height 26
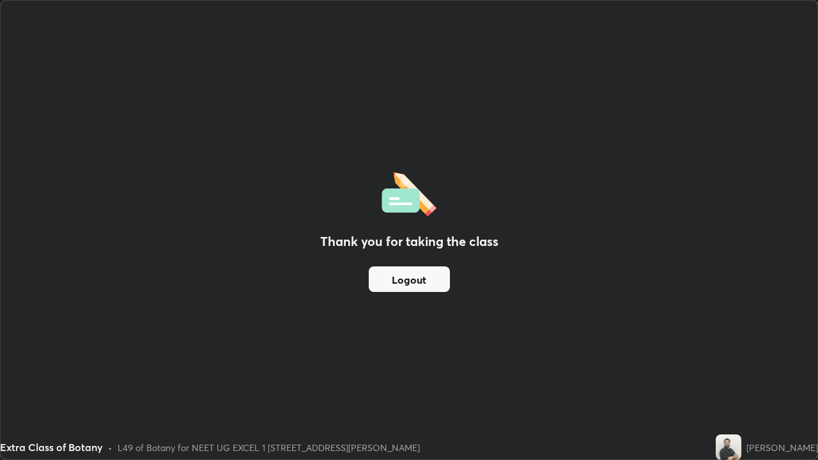
click at [419, 280] on button "Logout" at bounding box center [409, 280] width 81 height 26
click at [412, 275] on button "Logout" at bounding box center [409, 280] width 81 height 26
